Goal: Task Accomplishment & Management: Manage account settings

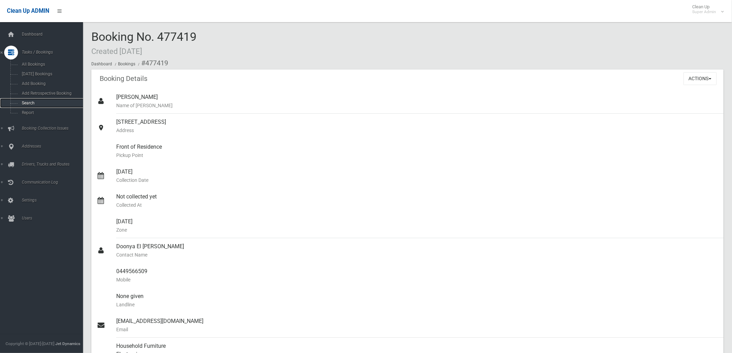
click at [29, 101] on link "Search" at bounding box center [44, 103] width 89 height 10
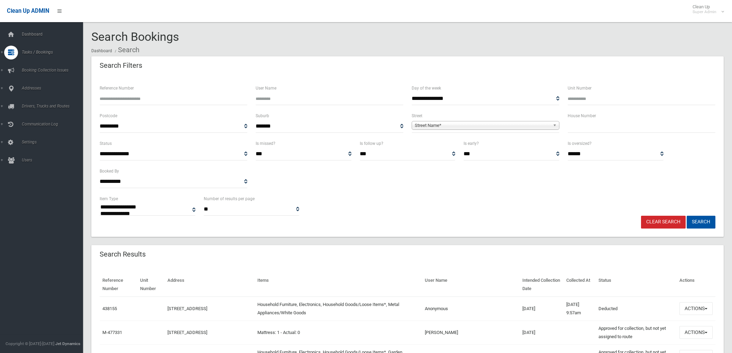
select select
click at [193, 96] on input "Reference Number" at bounding box center [174, 98] width 148 height 13
type input "******"
click at [687, 216] on button "Search" at bounding box center [701, 222] width 29 height 13
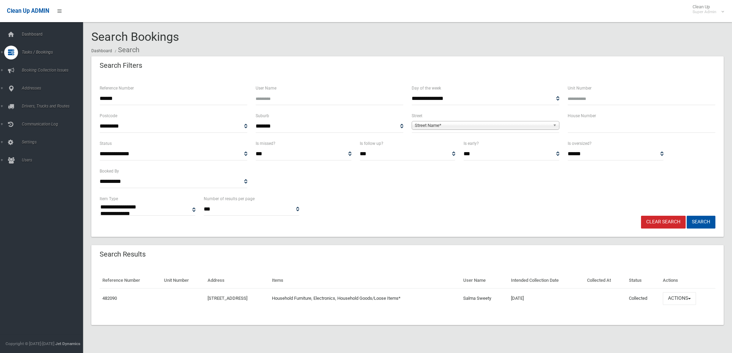
select select
click at [687, 300] on button "Actions" at bounding box center [679, 298] width 33 height 13
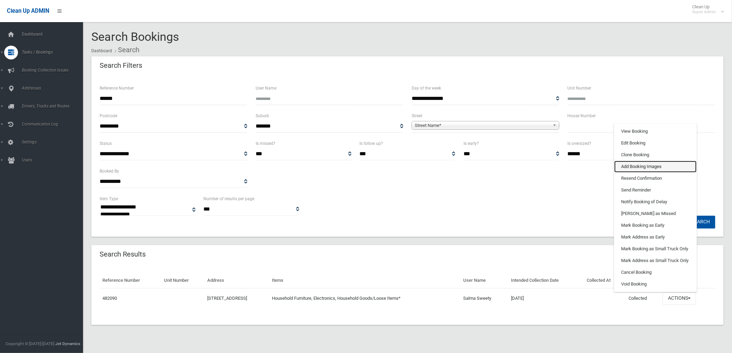
click at [651, 161] on link "Add Booking Images" at bounding box center [656, 167] width 82 height 12
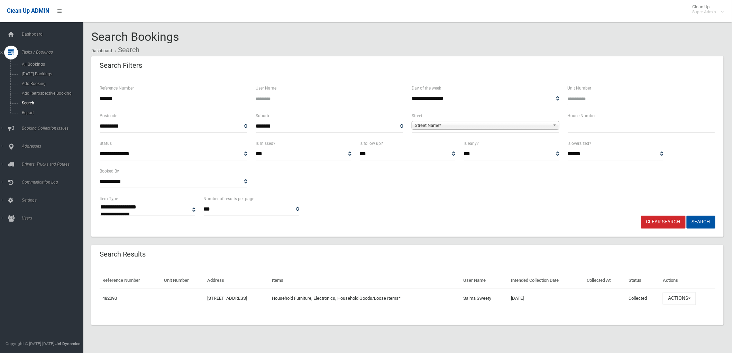
click at [120, 101] on input "******" at bounding box center [174, 98] width 148 height 13
drag, startPoint x: 698, startPoint y: 289, endPoint x: 690, endPoint y: 299, distance: 12.6
click at [697, 289] on td "Actions View Booking Edit Booking Clone Booking Add Booking Images Resend Confi…" at bounding box center [687, 299] width 55 height 20
click at [689, 301] on button "Actions" at bounding box center [679, 298] width 33 height 13
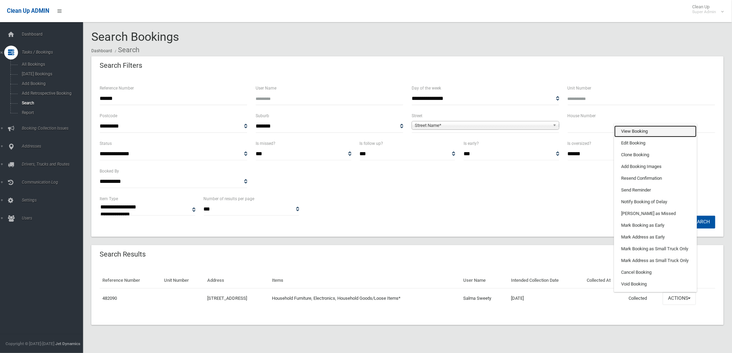
click at [634, 127] on link "View Booking" at bounding box center [656, 132] width 82 height 12
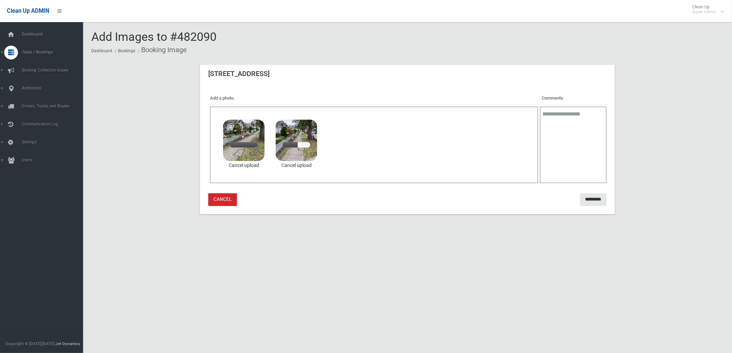
click at [576, 128] on textarea at bounding box center [573, 145] width 67 height 77
type textarea "*"
click at [551, 125] on textarea "**********" at bounding box center [573, 145] width 67 height 77
type textarea "**********"
click at [580, 197] on input "*********" at bounding box center [593, 199] width 27 height 13
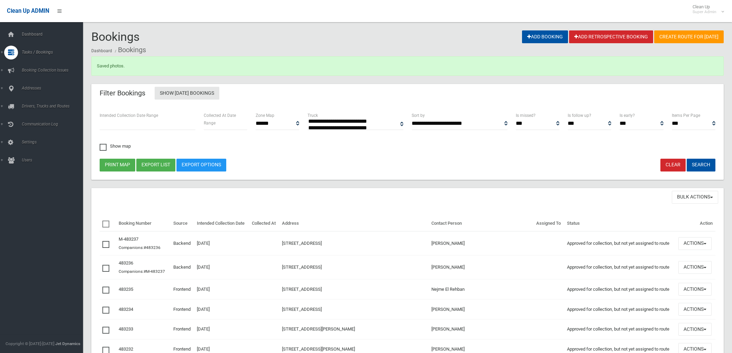
select select
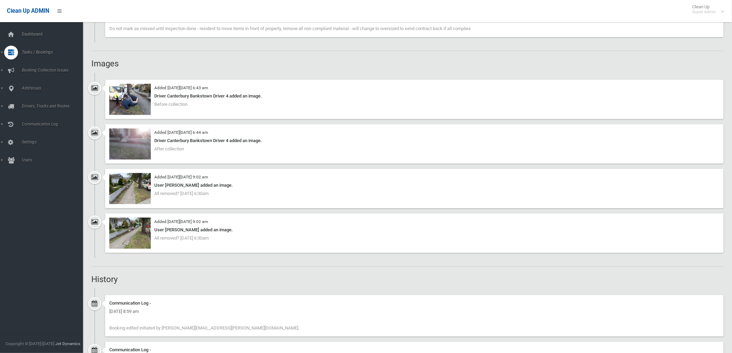
scroll to position [615, 0]
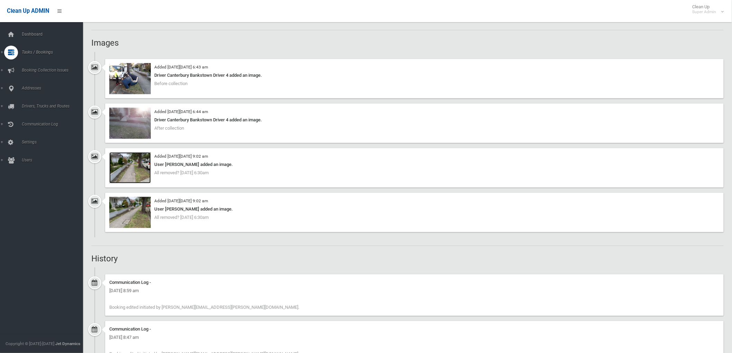
click at [136, 171] on img at bounding box center [130, 167] width 42 height 31
click at [141, 213] on img at bounding box center [130, 212] width 42 height 31
click at [137, 161] on img at bounding box center [130, 167] width 42 height 31
click at [131, 129] on img at bounding box center [130, 123] width 42 height 31
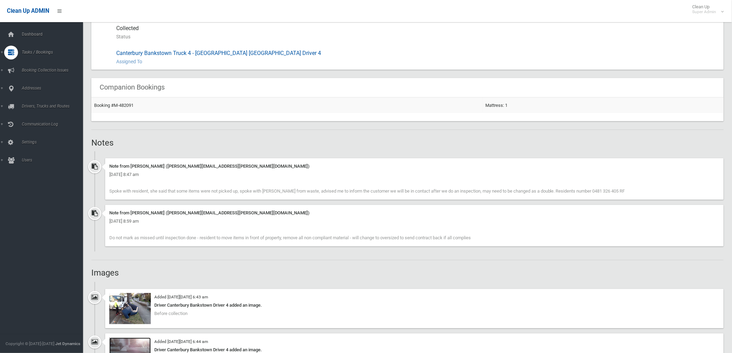
scroll to position [500, 0]
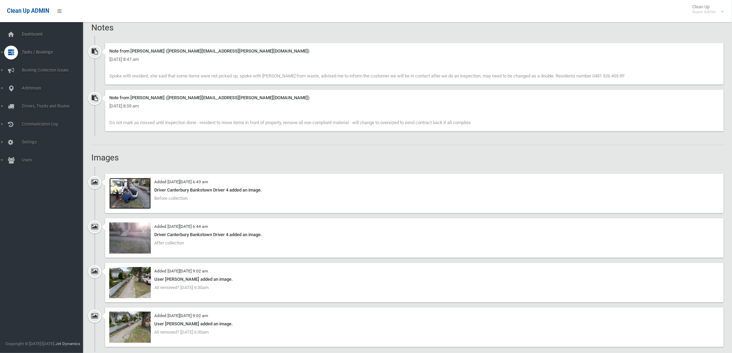
click at [130, 196] on img at bounding box center [130, 193] width 42 height 31
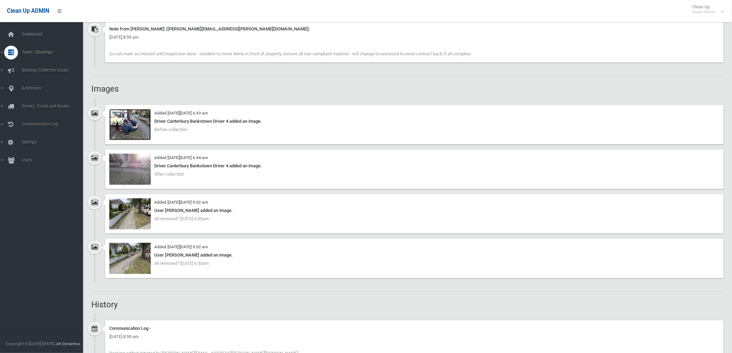
scroll to position [577, 0]
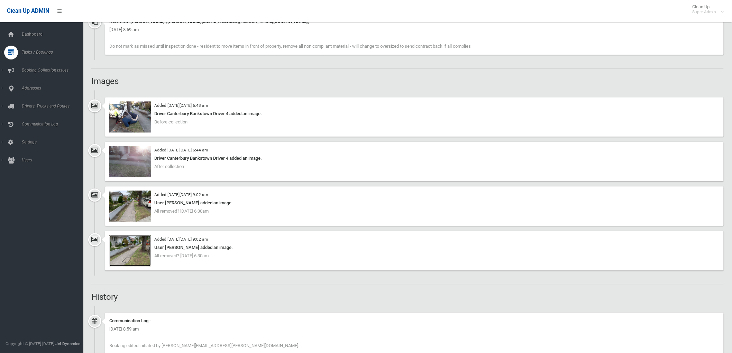
click at [134, 240] on img at bounding box center [130, 250] width 42 height 31
click at [420, 290] on div "Booking Details Actions View Booking Edit Booking Clone Booking Add Booking Ima…" at bounding box center [407, 20] width 633 height 1054
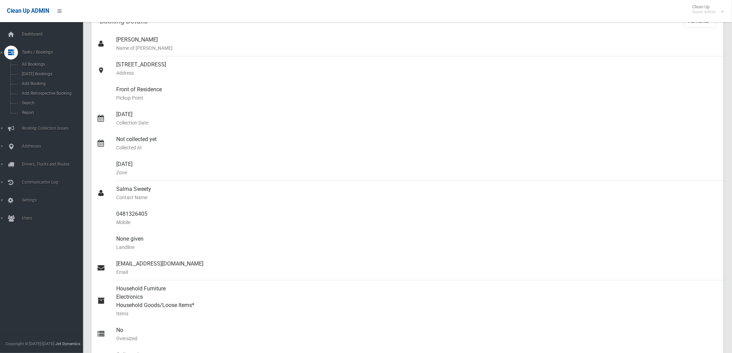
scroll to position [0, 0]
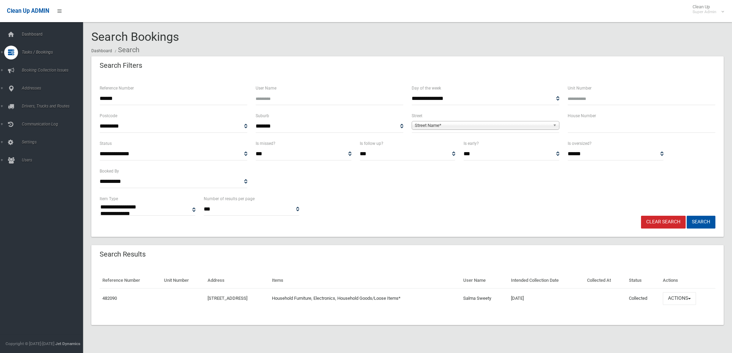
select select
drag, startPoint x: 161, startPoint y: 101, endPoint x: 344, endPoint y: 82, distance: 183.7
click at [0, 89] on div "**********" at bounding box center [366, 184] width 732 height 353
type input "******"
click at [687, 216] on button "Search" at bounding box center [701, 222] width 29 height 13
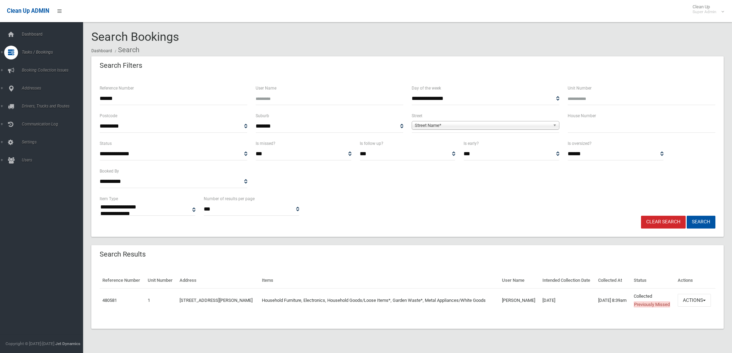
select select
click at [711, 307] on button "Actions" at bounding box center [694, 300] width 33 height 13
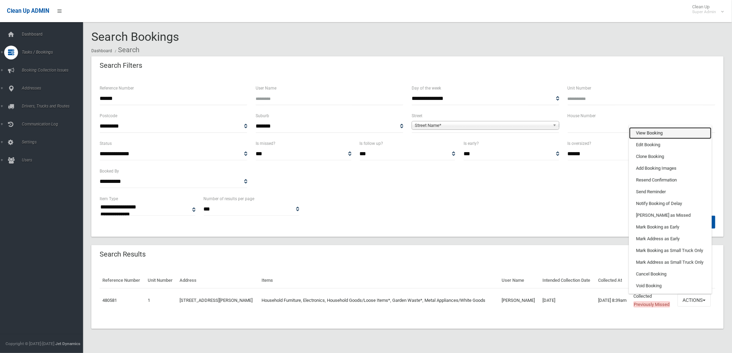
click at [661, 139] on link "View Booking" at bounding box center [671, 133] width 82 height 12
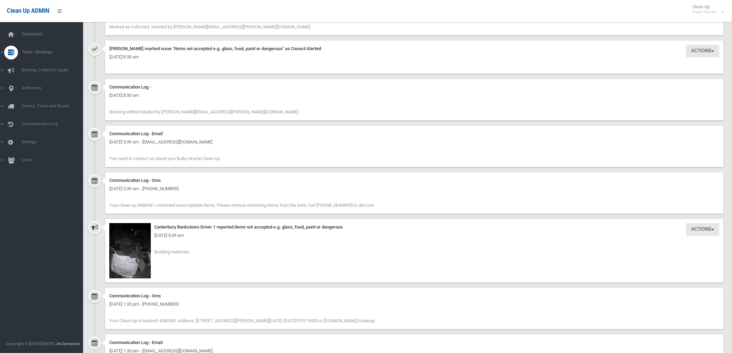
scroll to position [731, 0]
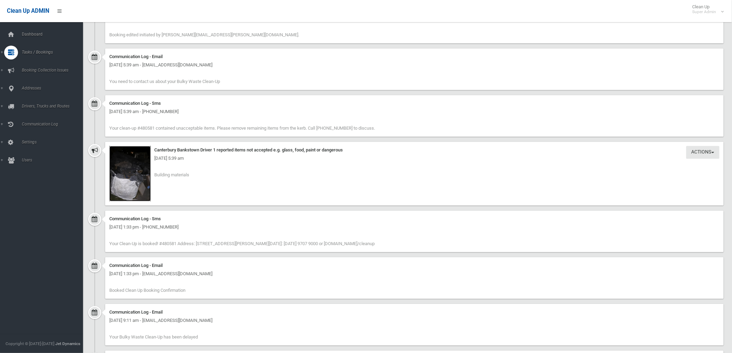
click at [115, 181] on img at bounding box center [130, 173] width 42 height 55
click at [146, 177] on img at bounding box center [130, 173] width 42 height 55
click at [365, 178] on div "Actions Take Action Canterbury Bankstown Driver 1 reported items not accepted e…" at bounding box center [414, 174] width 619 height 64
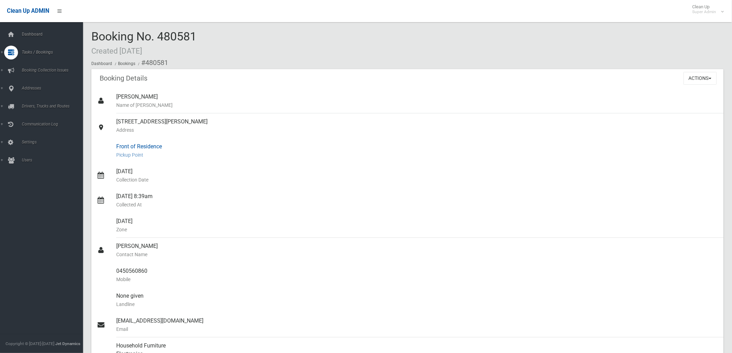
scroll to position [0, 0]
